Goal: Task Accomplishment & Management: Complete application form

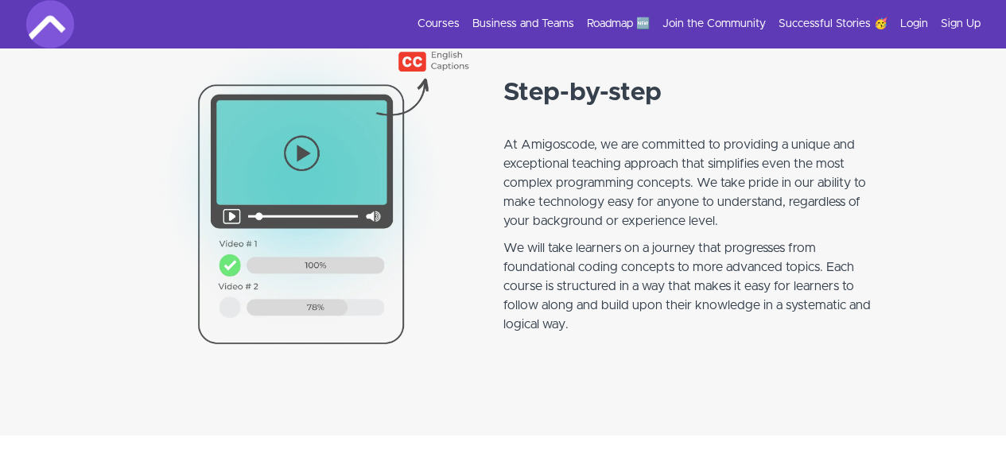
scroll to position [1308, 0]
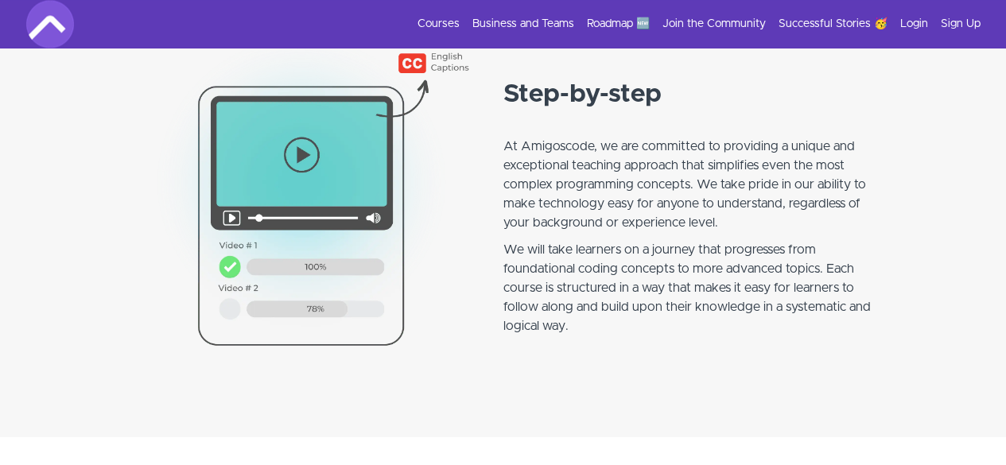
click at [304, 161] on img at bounding box center [313, 215] width 382 height 382
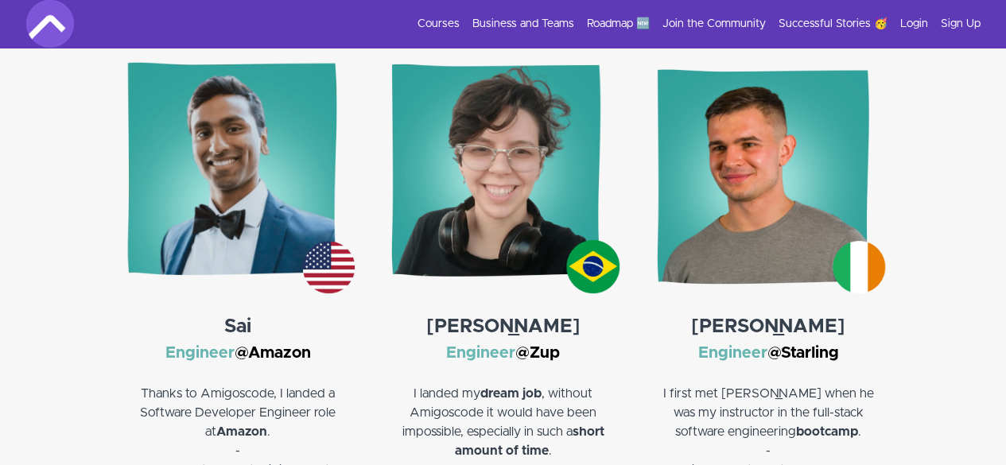
scroll to position [2375, 0]
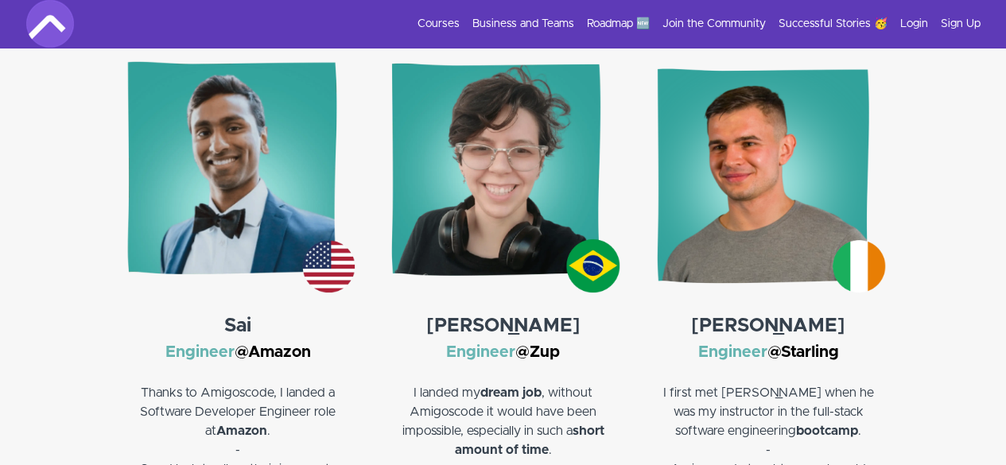
click at [527, 220] on img at bounding box center [502, 175] width 233 height 233
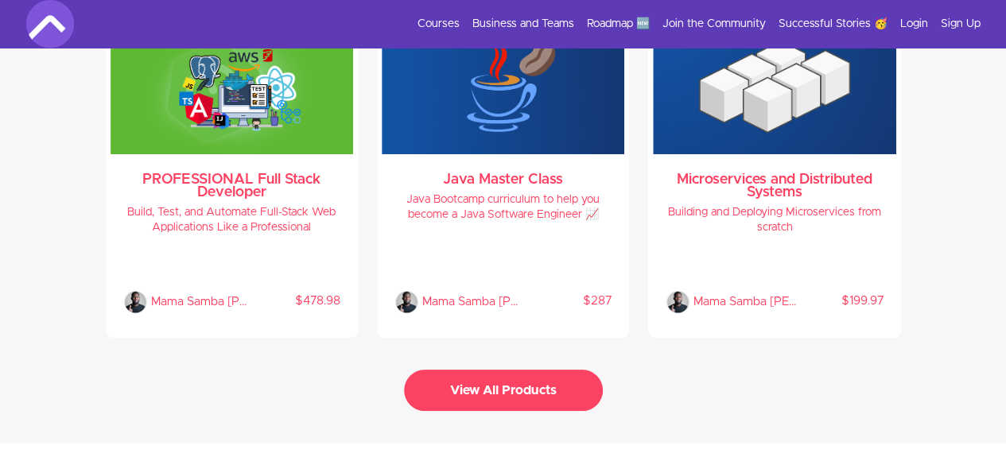
scroll to position [3472, 0]
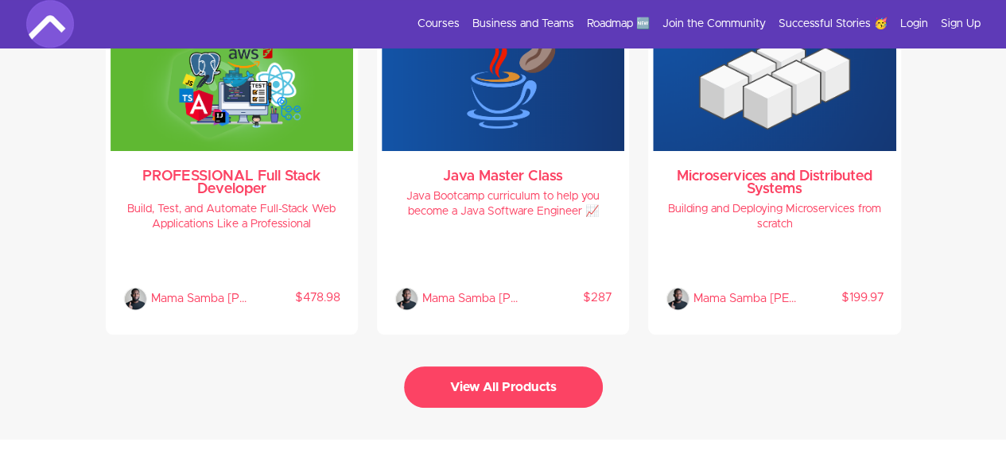
click at [561, 382] on button "View All Products" at bounding box center [503, 387] width 199 height 41
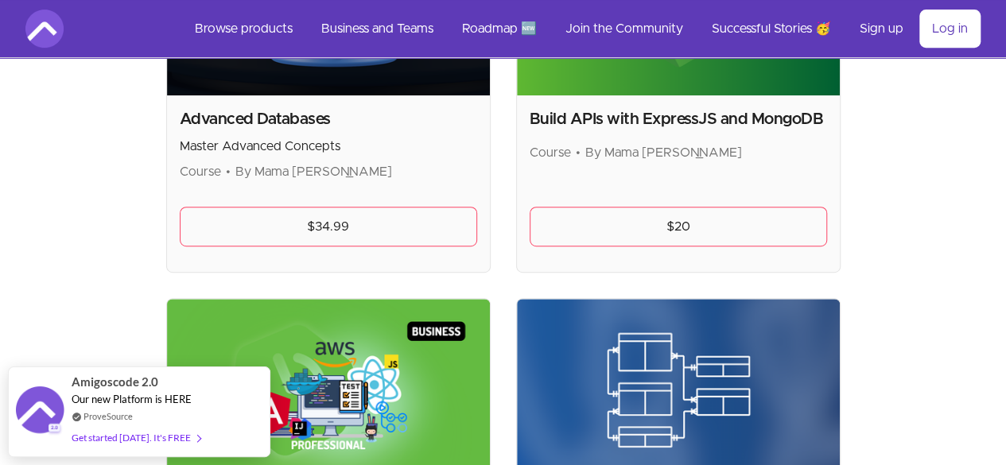
scroll to position [487, 0]
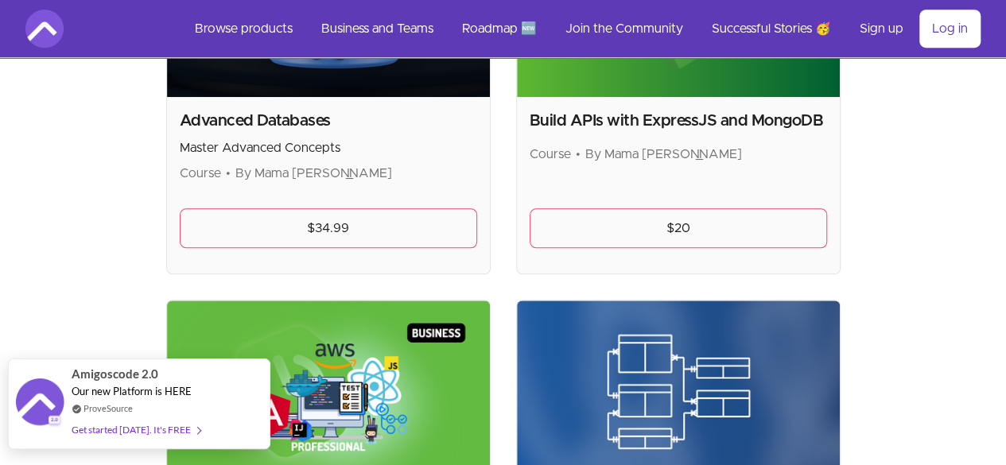
click at [173, 407] on div "ProveSource" at bounding box center [136, 409] width 129 height 14
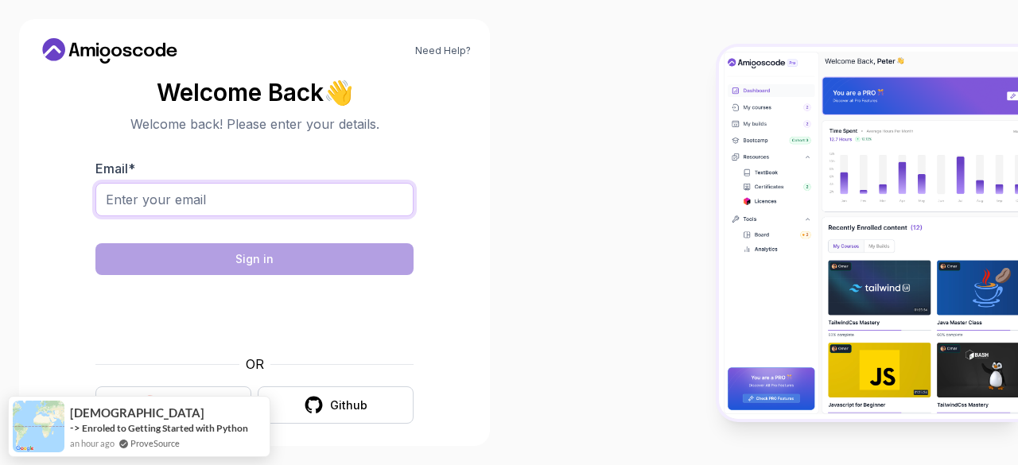
click at [235, 193] on input "Email *" at bounding box center [254, 199] width 318 height 33
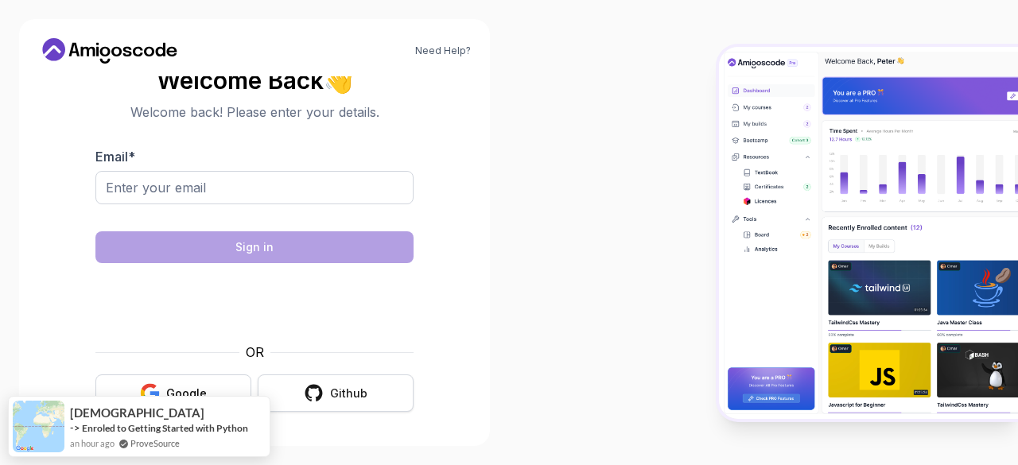
click at [334, 391] on div "Github" at bounding box center [348, 394] width 37 height 16
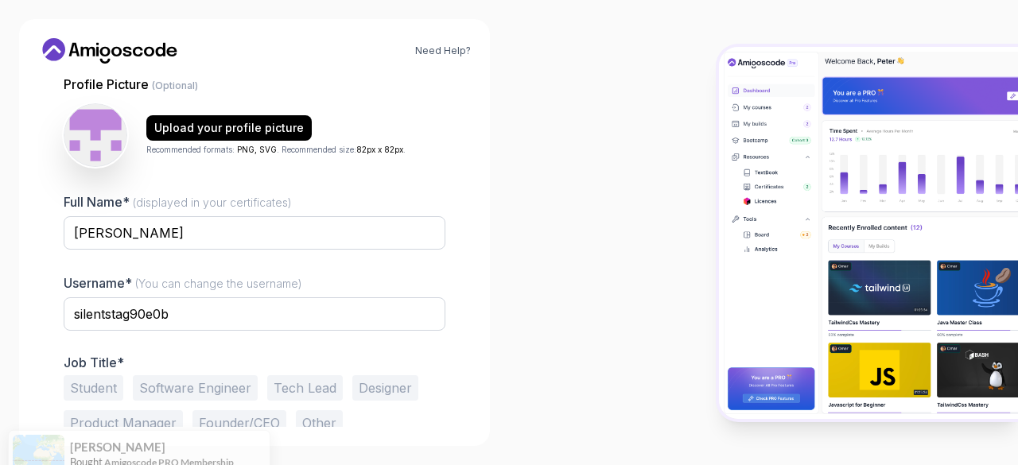
scroll to position [196, 0]
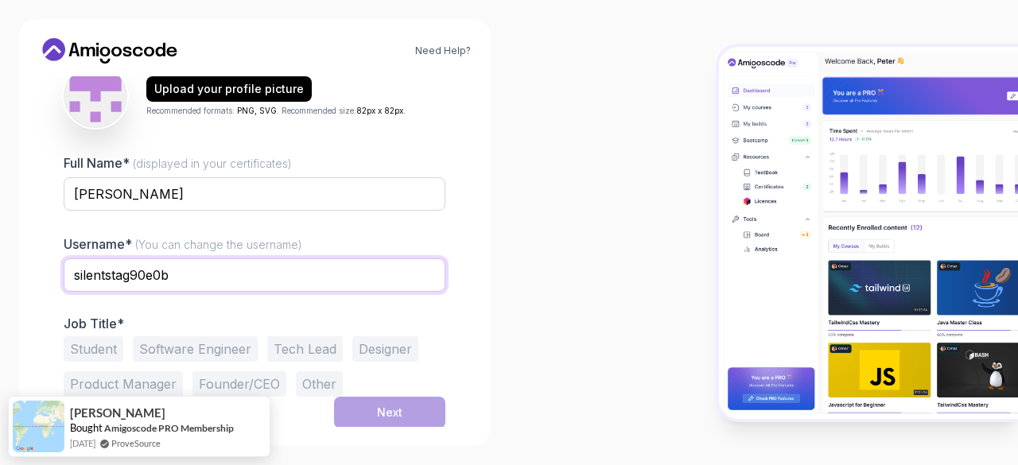
drag, startPoint x: 188, startPoint y: 273, endPoint x: 24, endPoint y: 277, distance: 163.9
click at [24, 277] on div "Need Help? 1 Set Up Your Profile 1 Set Up Your Profile 2 Let's Get to Know You …" at bounding box center [254, 232] width 471 height 427
type input "GodCode"
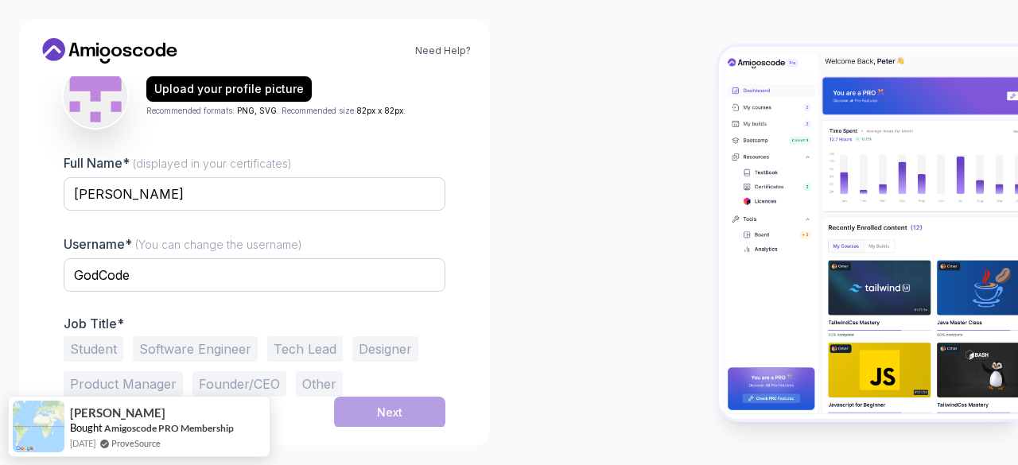
click at [455, 315] on div "1 Set Up Your Profile 1 Set Up Your Profile 2 Let's Get to Know You Set Up Your…" at bounding box center [254, 251] width 433 height 351
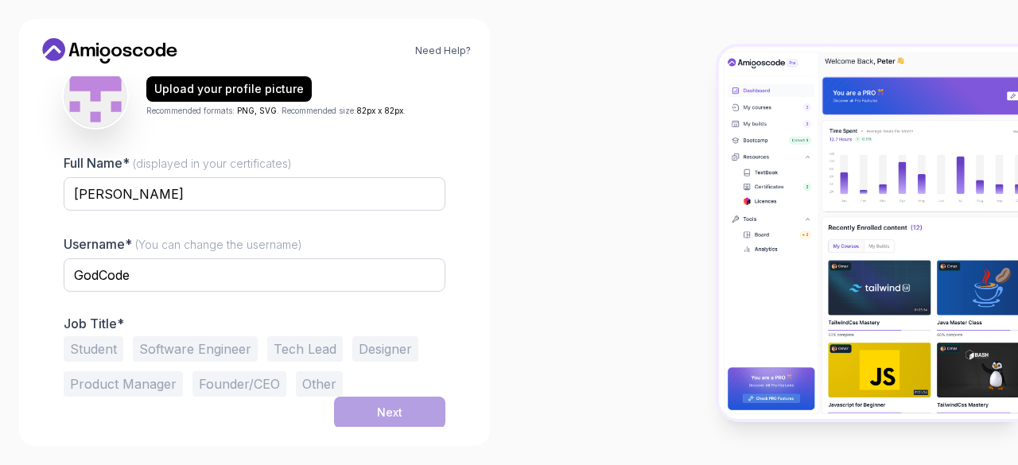
click at [98, 344] on button "Student" at bounding box center [94, 348] width 60 height 25
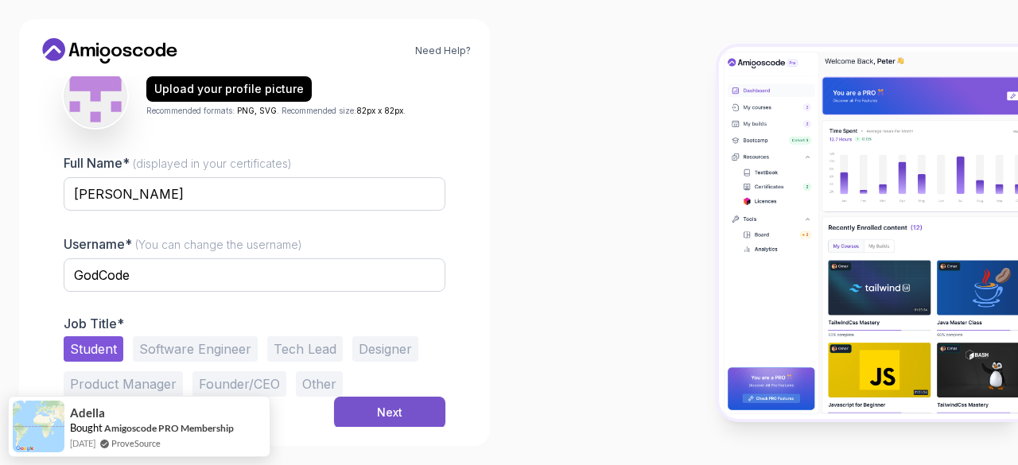
click at [407, 409] on button "Next" at bounding box center [389, 413] width 111 height 32
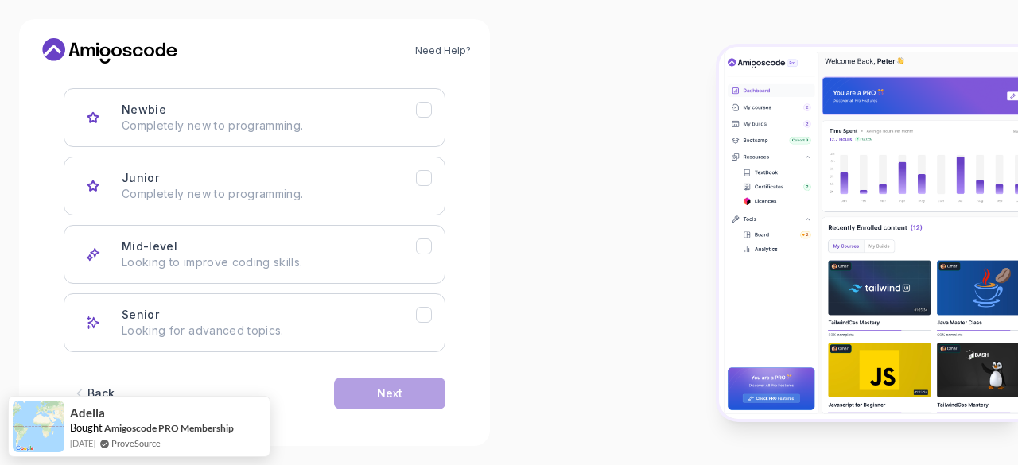
scroll to position [246, 0]
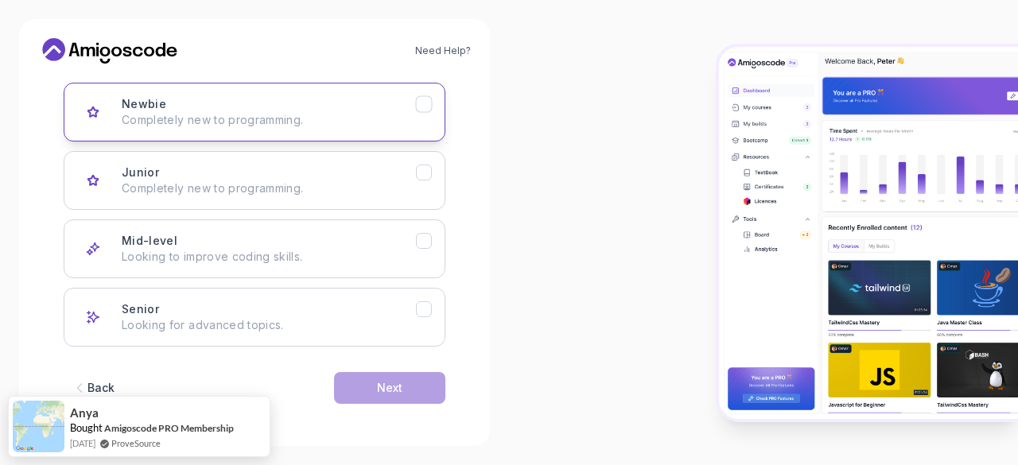
click at [366, 120] on p "Completely new to programming." at bounding box center [269, 120] width 294 height 16
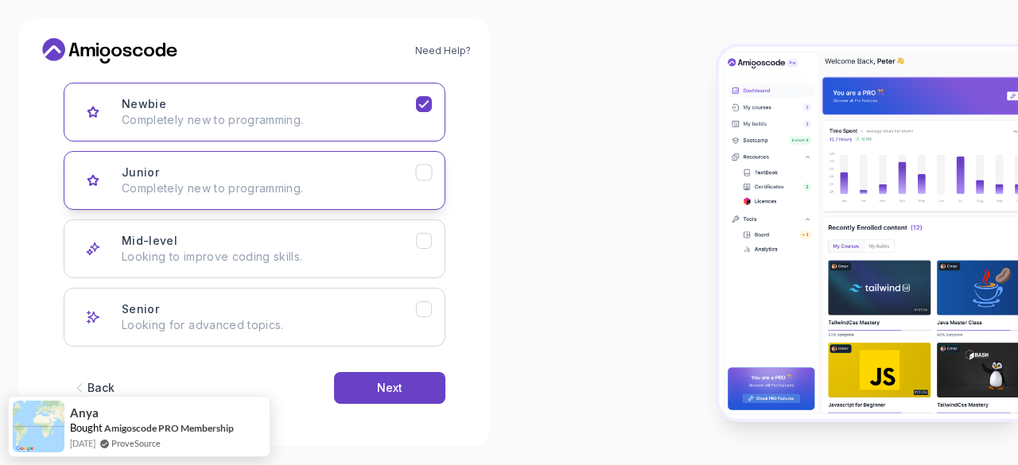
click at [411, 171] on div "Junior Completely new to programming." at bounding box center [269, 181] width 294 height 32
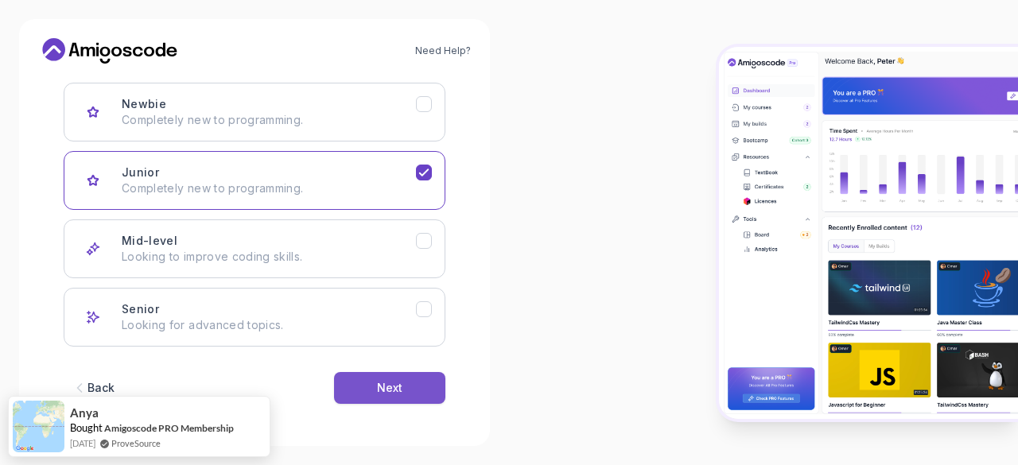
click at [413, 379] on button "Next" at bounding box center [389, 388] width 111 height 32
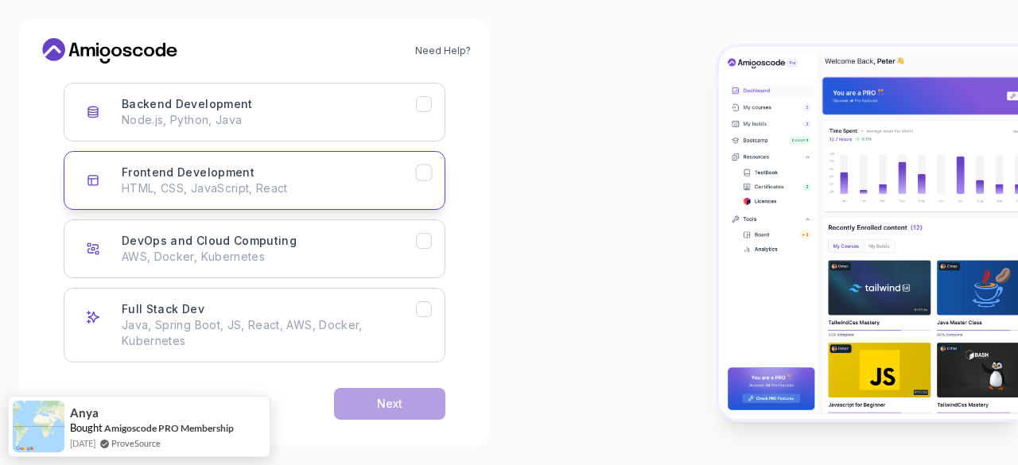
click at [425, 169] on icon "Frontend Development" at bounding box center [424, 172] width 15 height 15
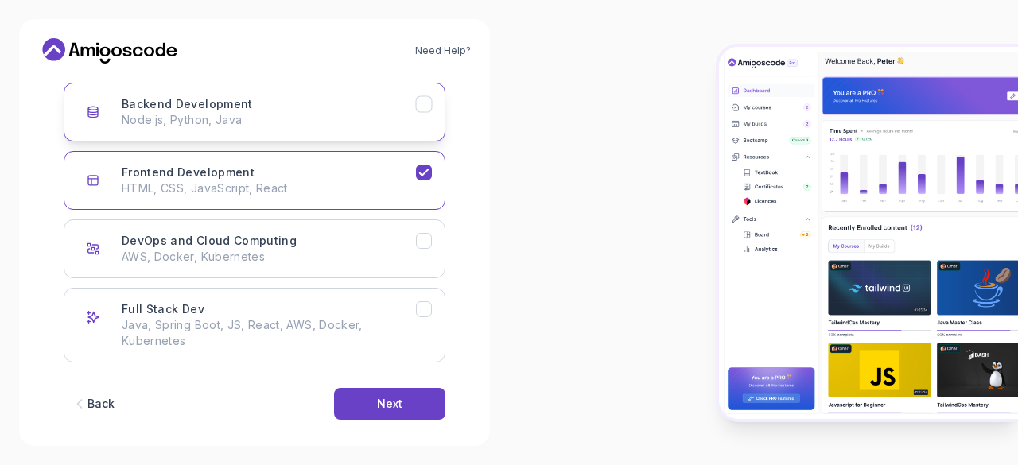
click at [421, 107] on icon "Backend Development" at bounding box center [424, 104] width 15 height 15
click at [421, 107] on icon "Backend Development" at bounding box center [423, 104] width 9 height 6
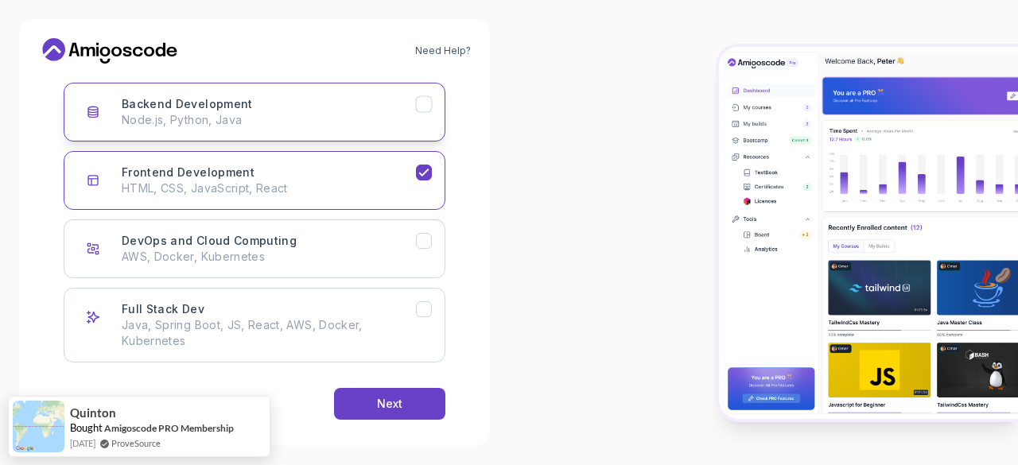
click at [428, 105] on icon "Backend Development" at bounding box center [424, 104] width 15 height 15
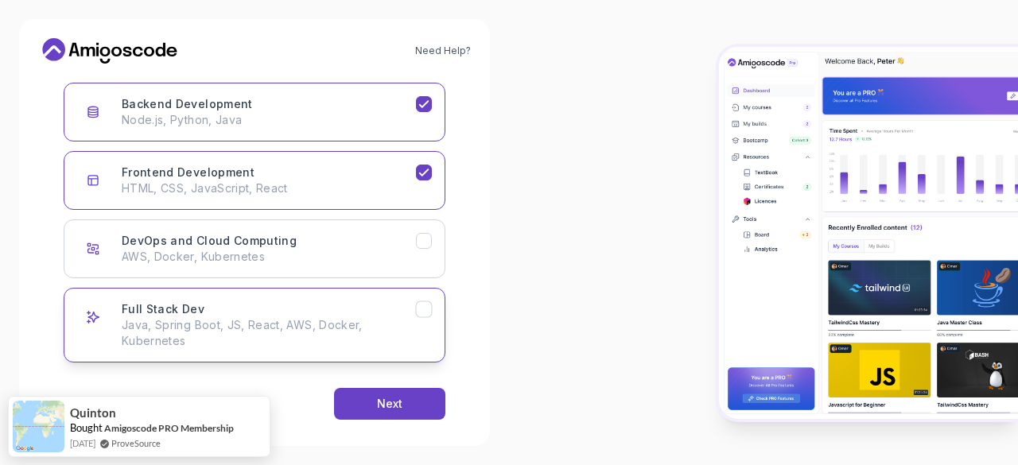
click at [427, 307] on icon "Full Stack Dev" at bounding box center [424, 309] width 15 height 15
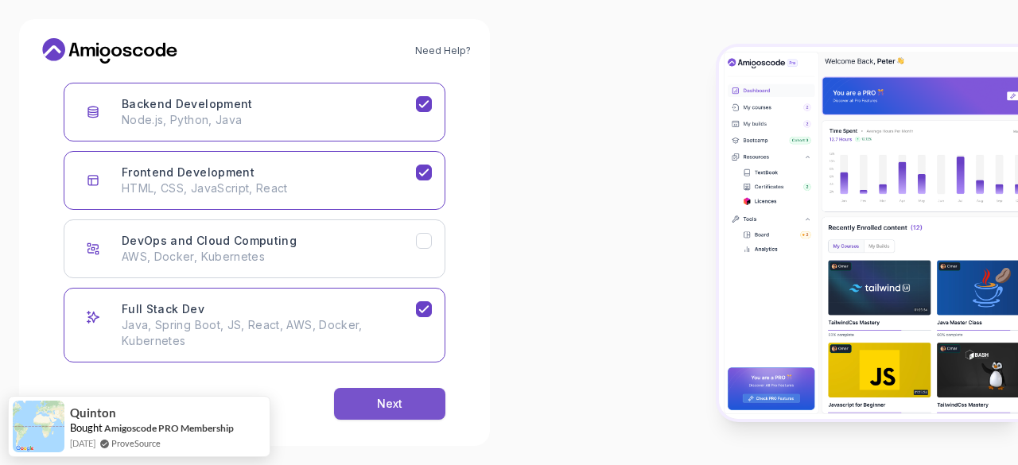
click at [390, 406] on div "Next" at bounding box center [389, 404] width 25 height 16
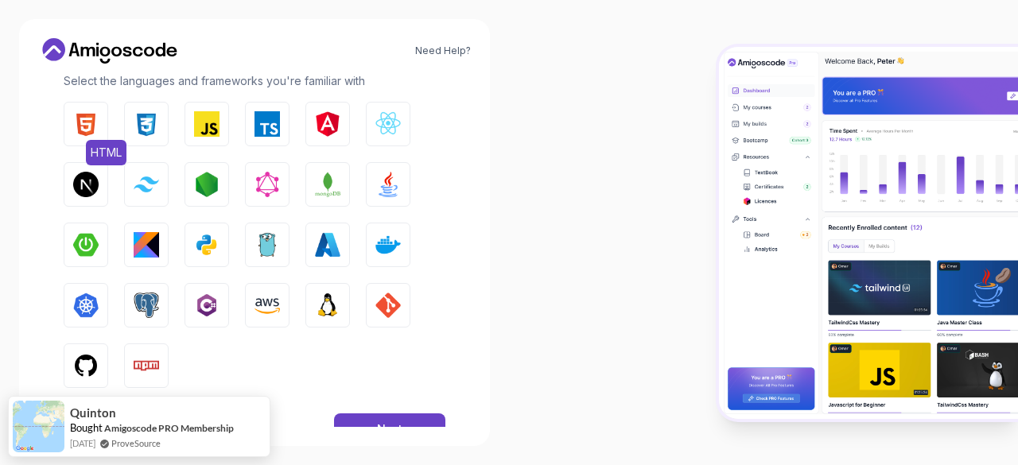
click at [87, 137] on button "HTML" at bounding box center [86, 124] width 45 height 45
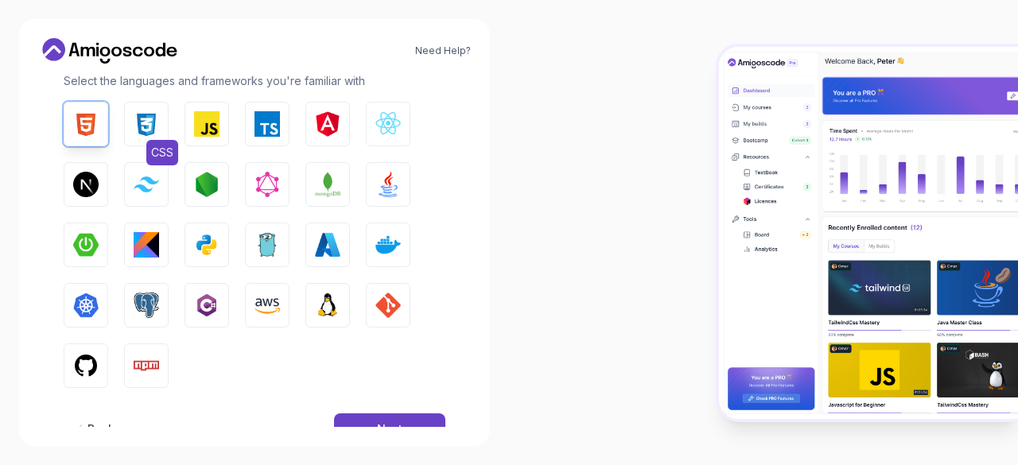
click at [139, 128] on img "button" at bounding box center [146, 123] width 25 height 25
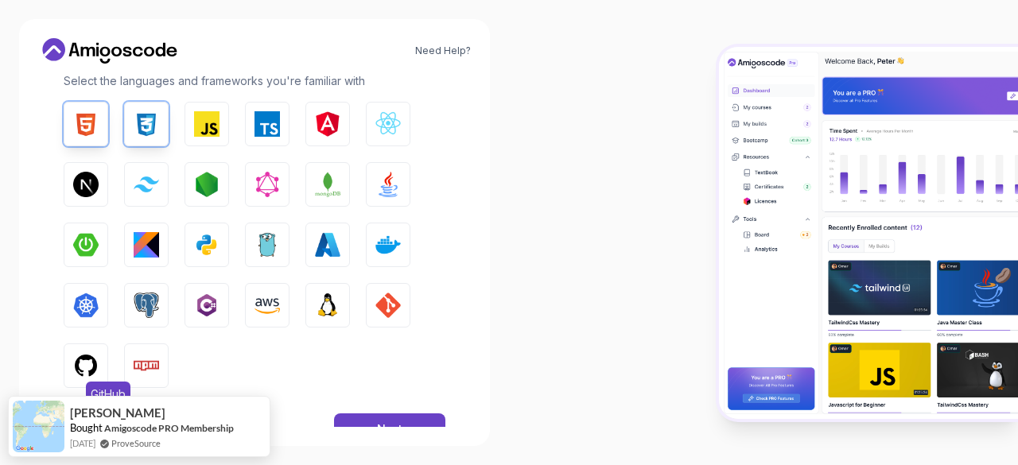
click at [90, 362] on img "button" at bounding box center [85, 365] width 25 height 25
click at [211, 233] on img "button" at bounding box center [206, 244] width 25 height 25
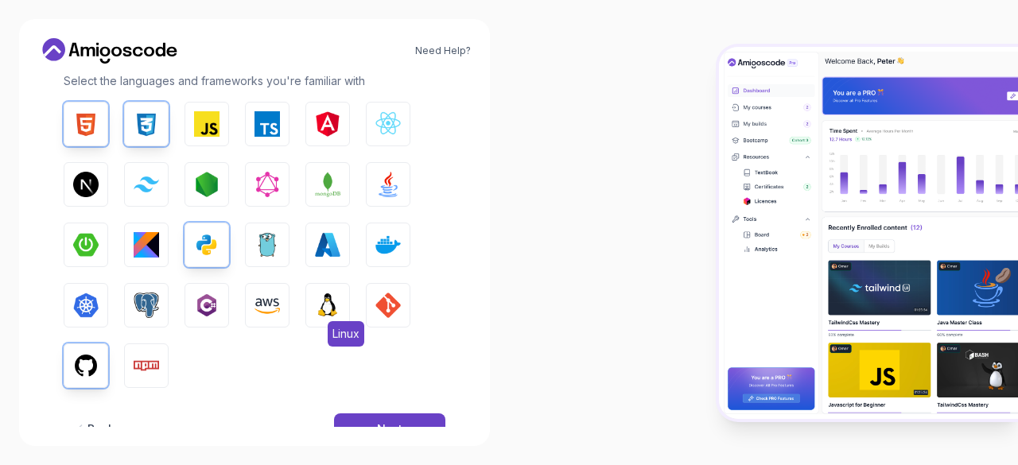
scroll to position [289, 0]
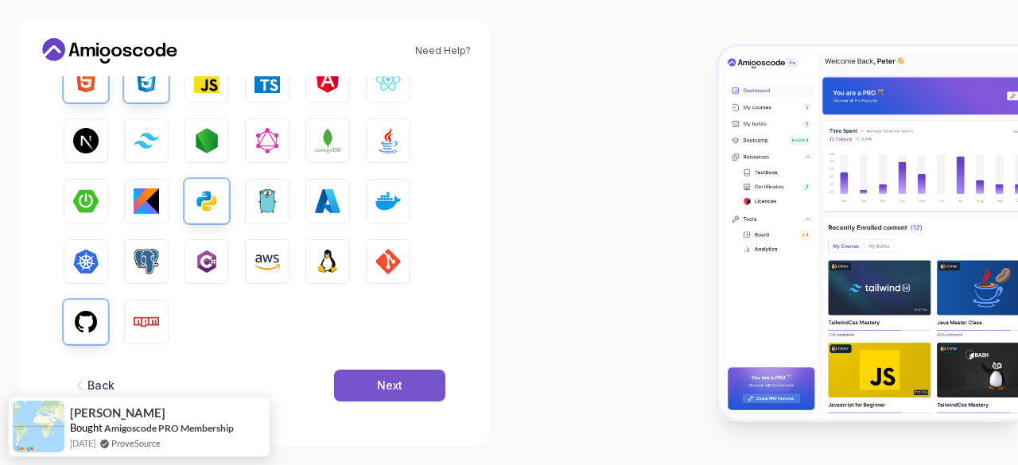
click at [375, 390] on button "Next" at bounding box center [389, 386] width 111 height 32
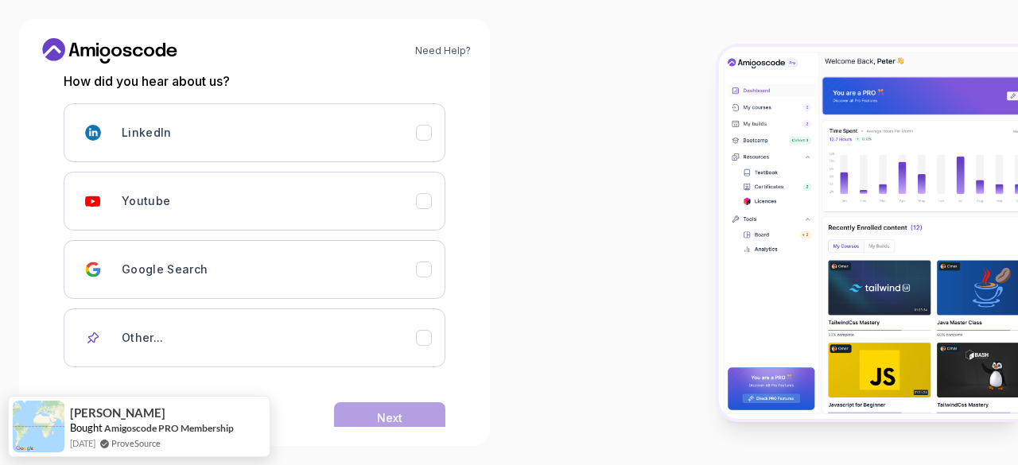
scroll to position [226, 0]
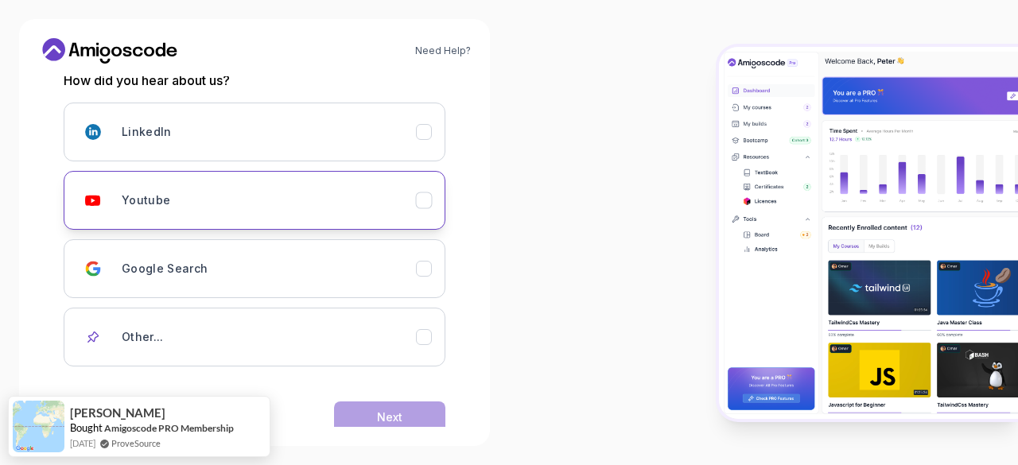
click at [390, 201] on div "Youtube" at bounding box center [269, 200] width 294 height 32
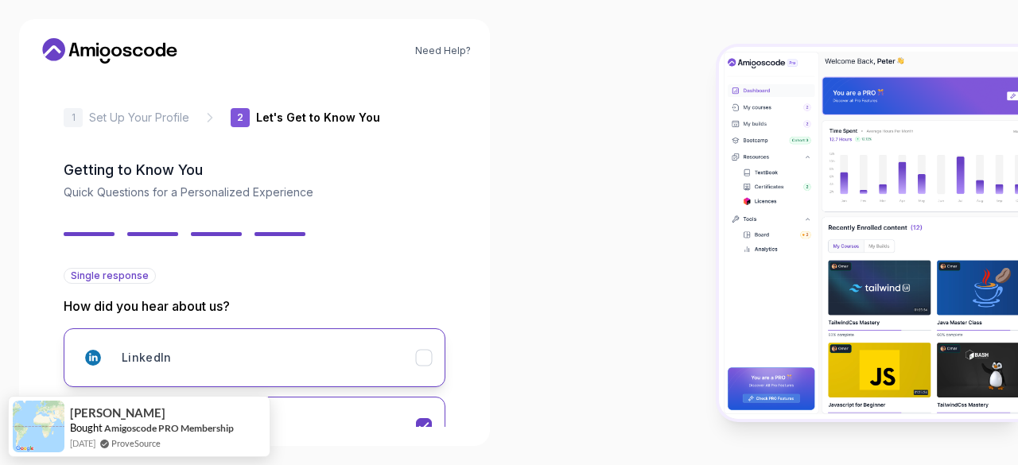
scroll to position [255, 0]
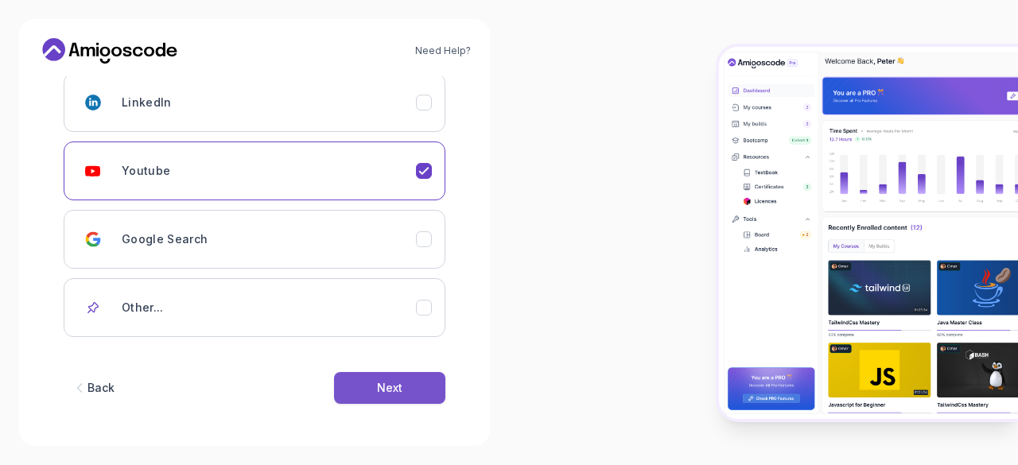
click at [398, 381] on div "Next" at bounding box center [389, 388] width 25 height 16
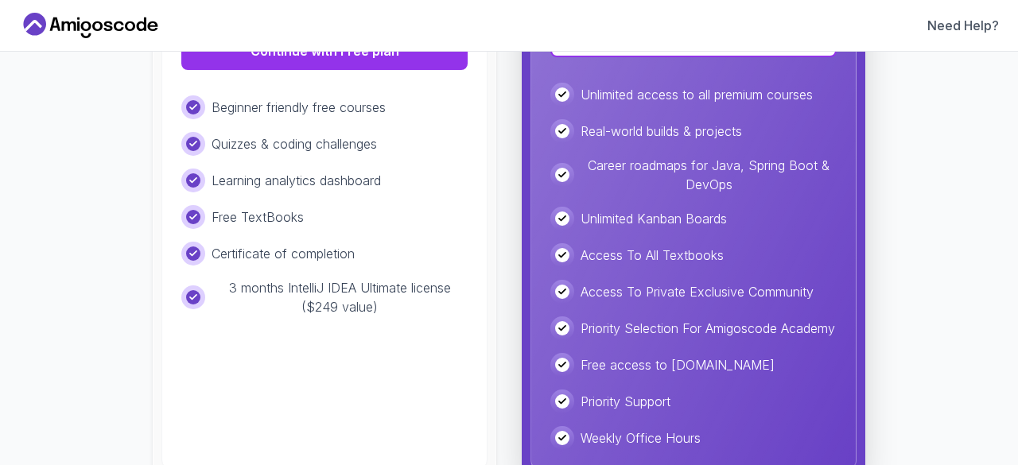
scroll to position [472, 0]
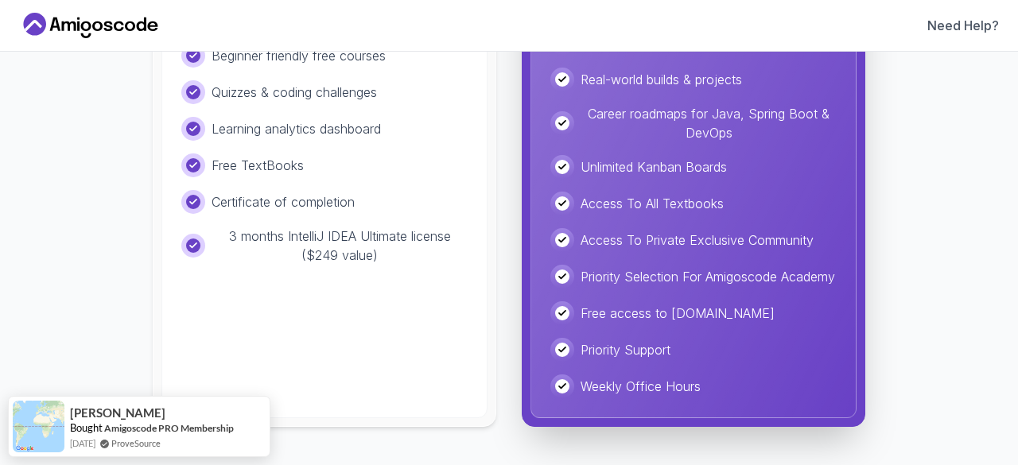
drag, startPoint x: 464, startPoint y: 330, endPoint x: 413, endPoint y: 322, distance: 51.5
click at [413, 322] on div "Free Ideal for beginners exploring coding and learning the basics for free. $ 0…" at bounding box center [324, 96] width 326 height 646
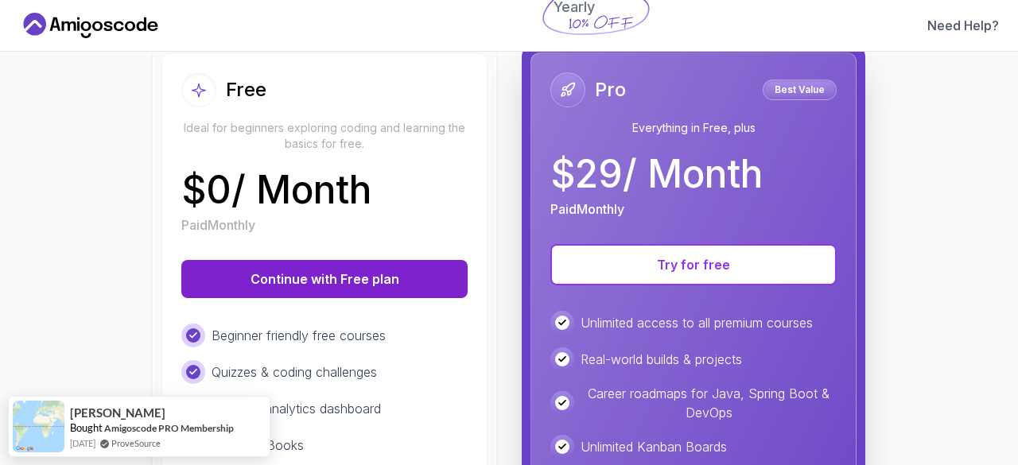
scroll to position [179, 0]
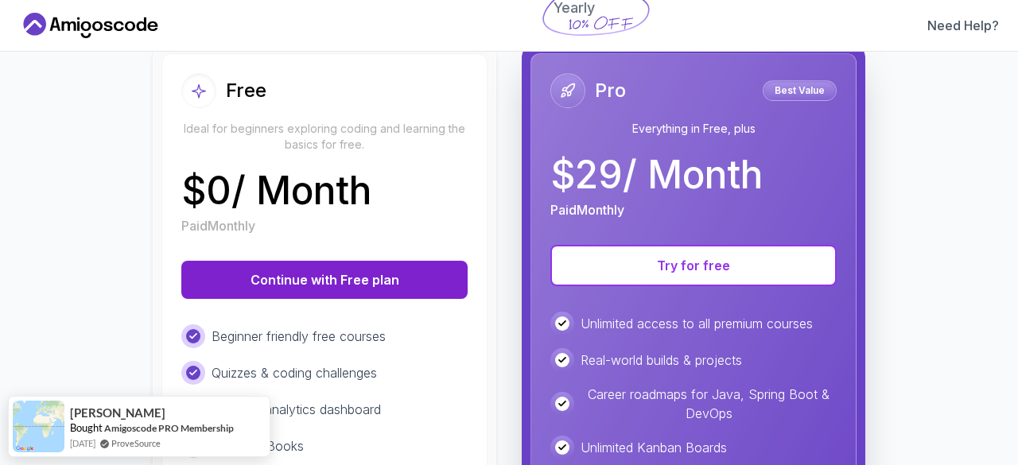
click at [365, 266] on button "Continue with Free plan" at bounding box center [324, 280] width 286 height 38
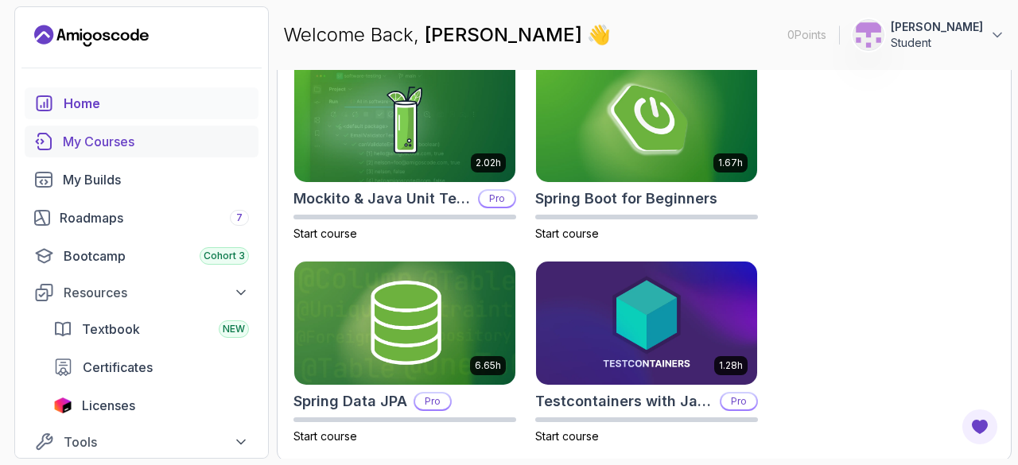
click at [99, 134] on div "My Courses" at bounding box center [156, 141] width 186 height 19
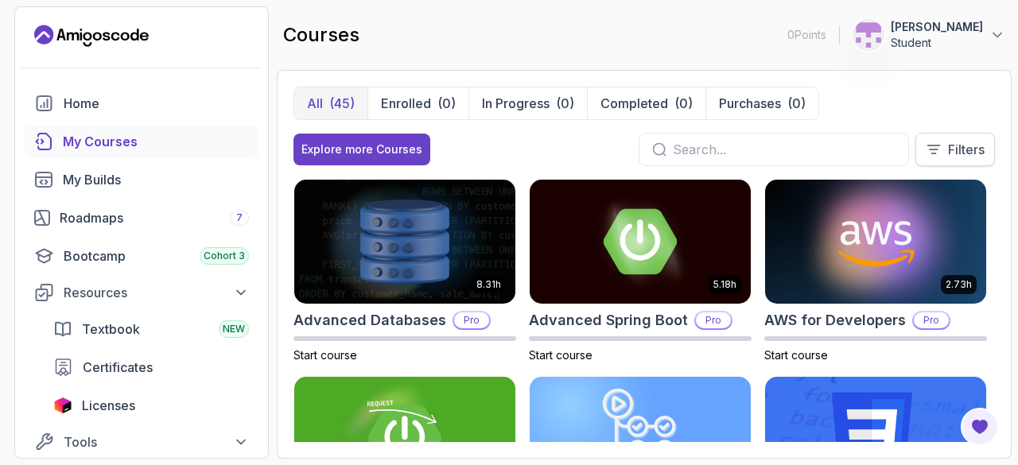
click at [961, 153] on p "Filters" at bounding box center [966, 149] width 37 height 19
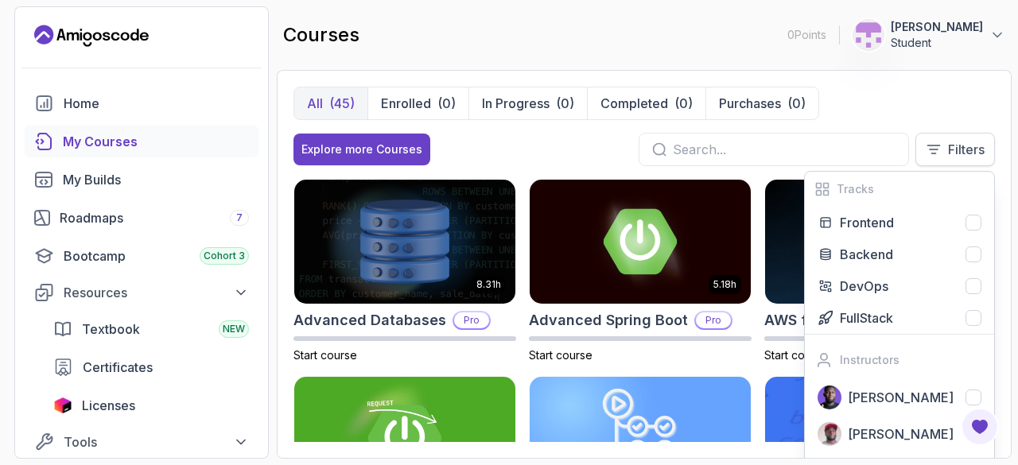
click at [943, 142] on button "Filters" at bounding box center [955, 149] width 80 height 33
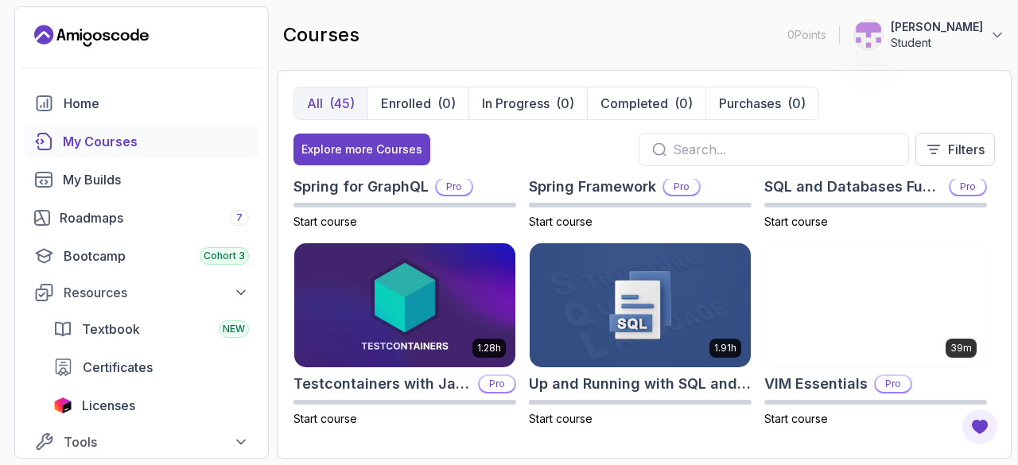
scroll to position [2693, 0]
